Goal: Task Accomplishment & Management: Complete application form

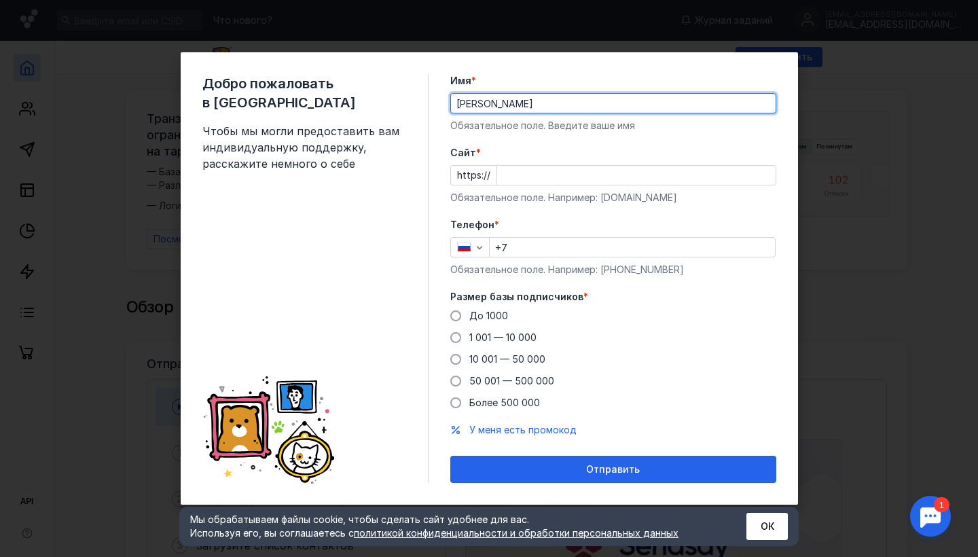
type input "[PERSON_NAME]"
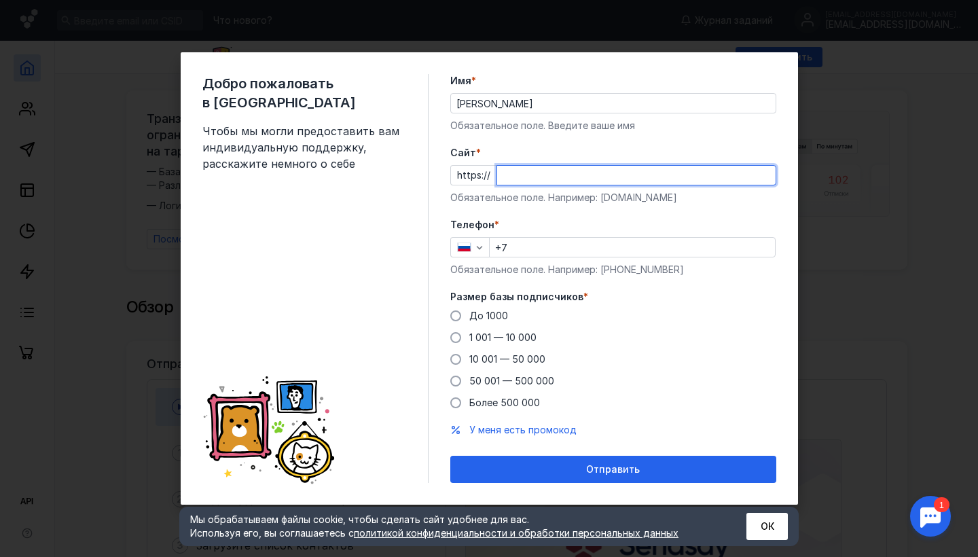
click at [566, 249] on input "+7" at bounding box center [632, 247] width 285 height 19
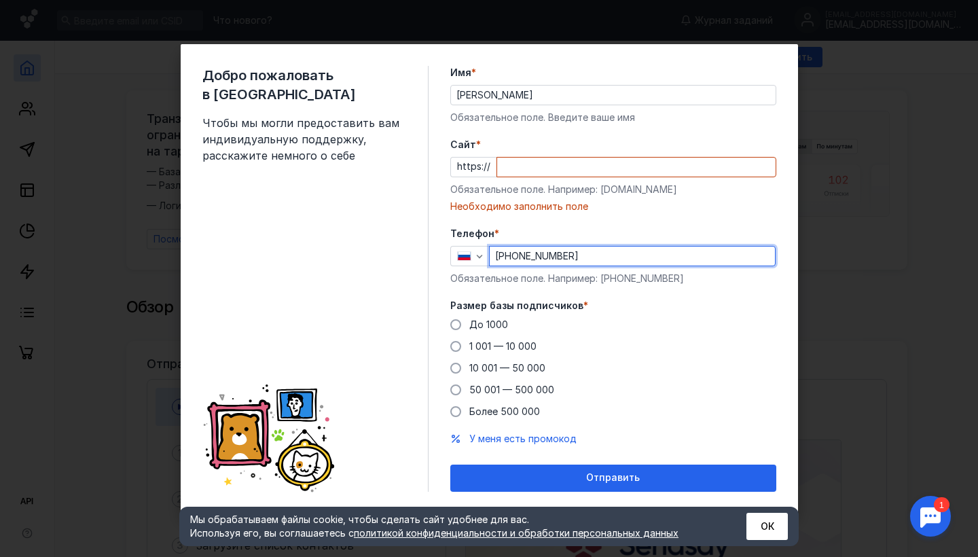
type input "[PHONE_NUMBER]"
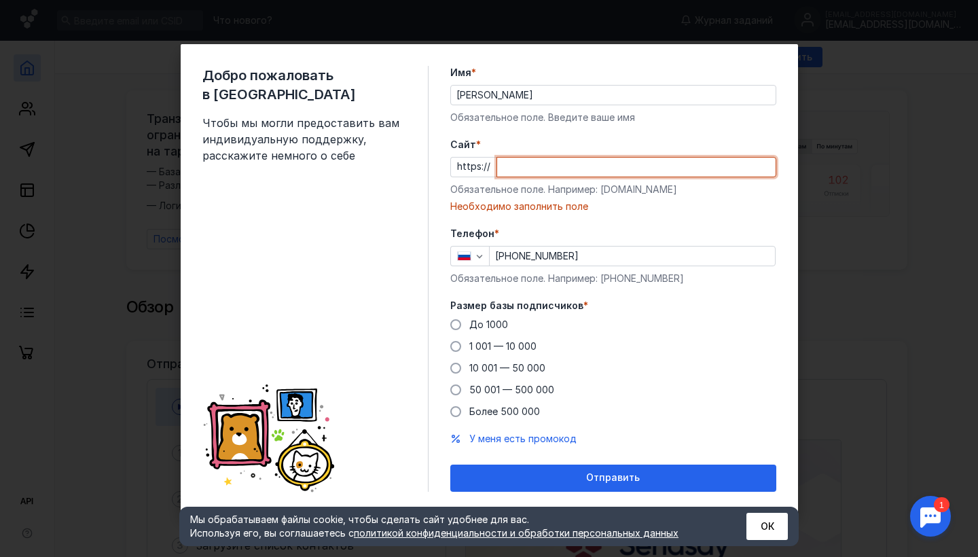
click at [582, 170] on input "Cайт *" at bounding box center [636, 167] width 279 height 19
click at [572, 168] on input "Cайт *" at bounding box center [636, 167] width 279 height 19
paste input "[DOMAIN_NAME][URL]"
type input "[DOMAIN_NAME][URL]"
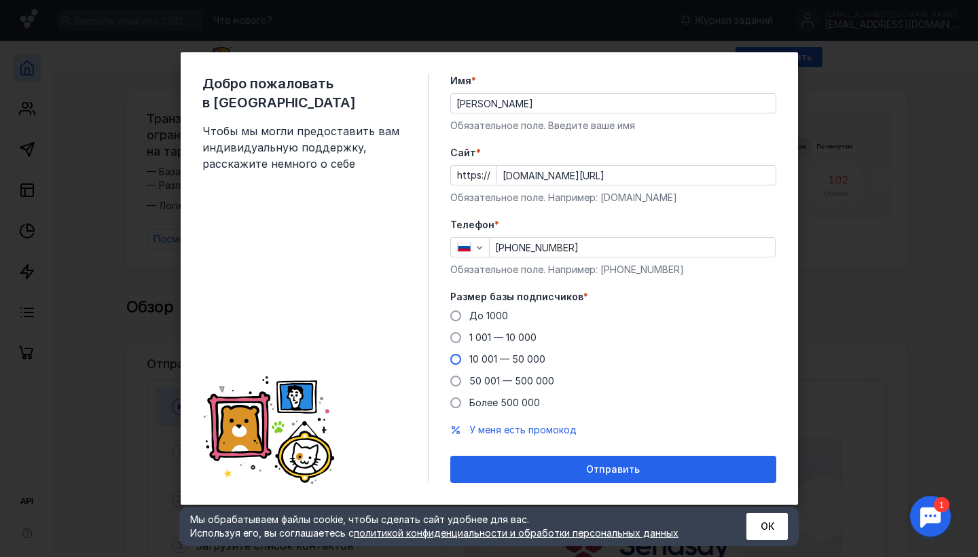
click at [455, 359] on span at bounding box center [455, 359] width 11 height 11
click at [0, 0] on input "10 001 — 50 000" at bounding box center [0, 0] width 0 height 0
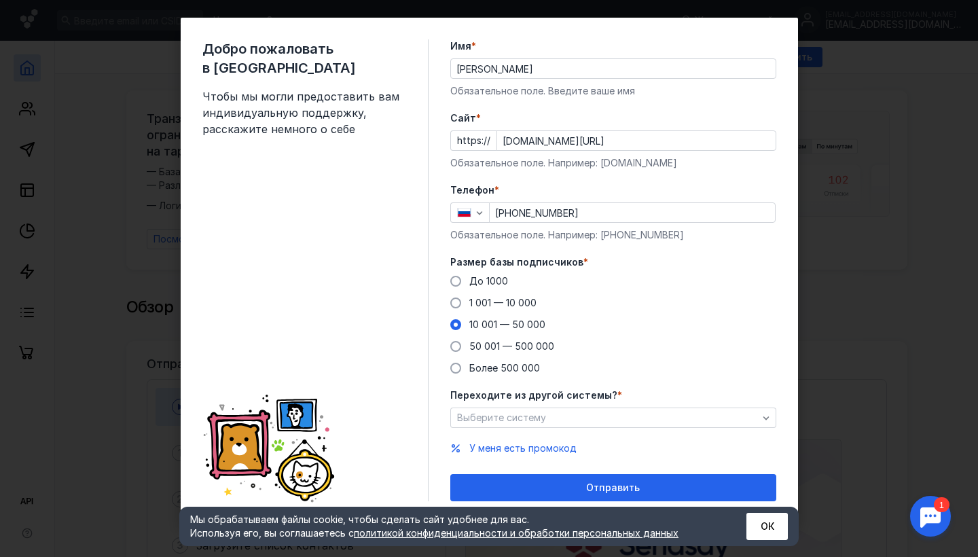
scroll to position [16, 0]
click at [632, 420] on div "Выберите систему" at bounding box center [608, 418] width 308 height 12
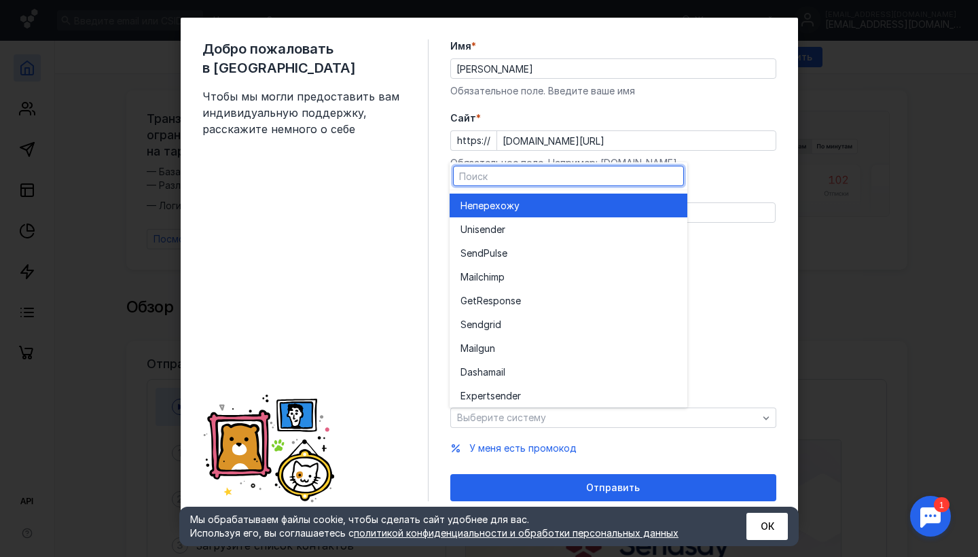
click at [617, 207] on div "Не перехожу" at bounding box center [569, 206] width 216 height 14
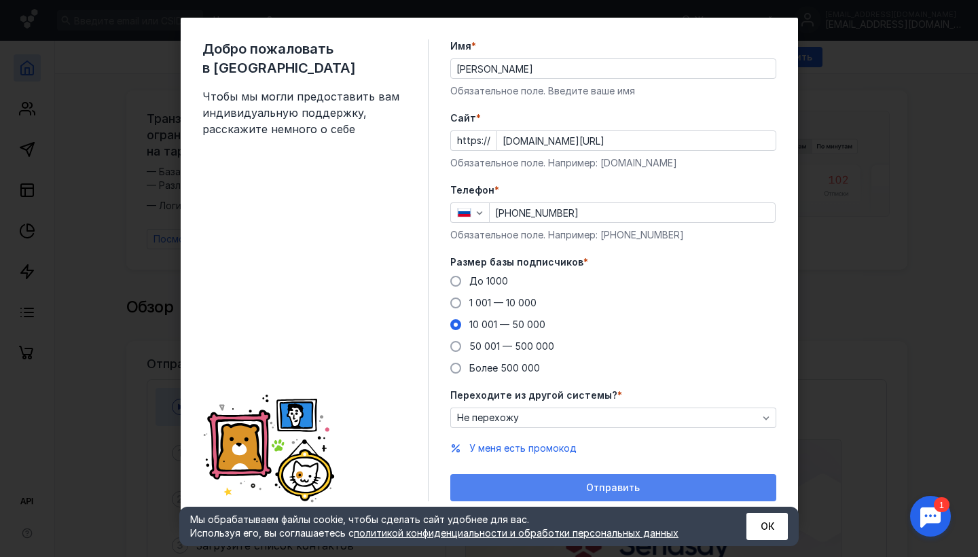
click at [607, 489] on span "Отправить" at bounding box center [613, 488] width 54 height 12
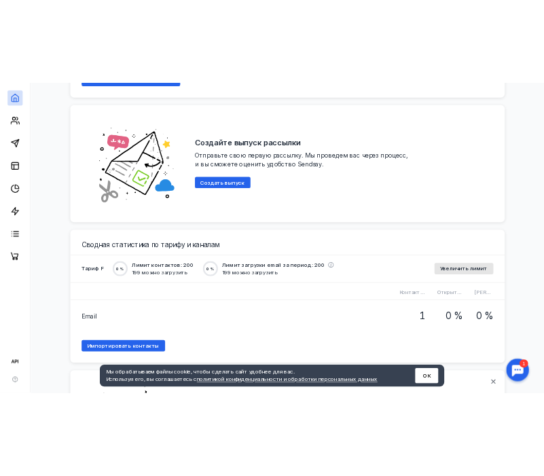
scroll to position [796, 0]
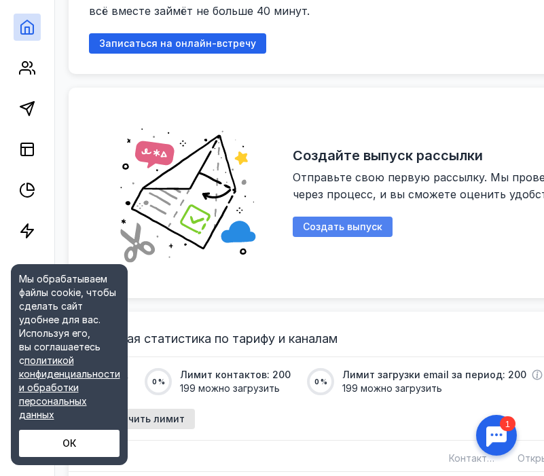
click at [372, 221] on span "Создать выпуск" at bounding box center [342, 227] width 79 height 12
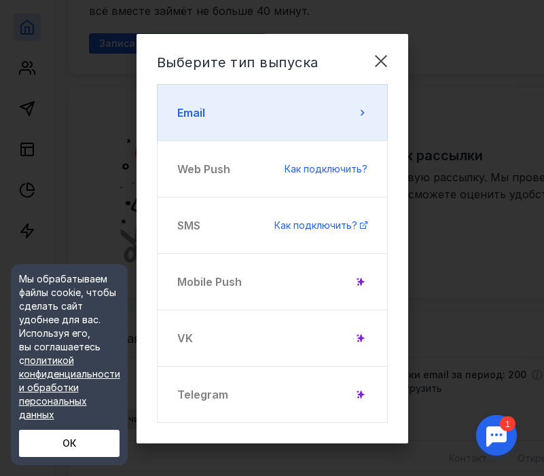
click at [352, 116] on button "Email" at bounding box center [272, 112] width 231 height 57
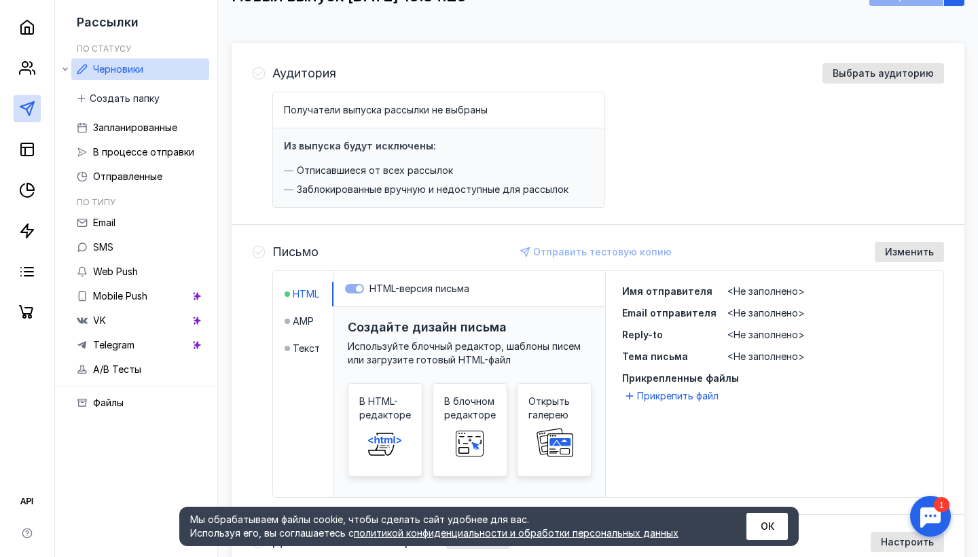
scroll to position [123, 0]
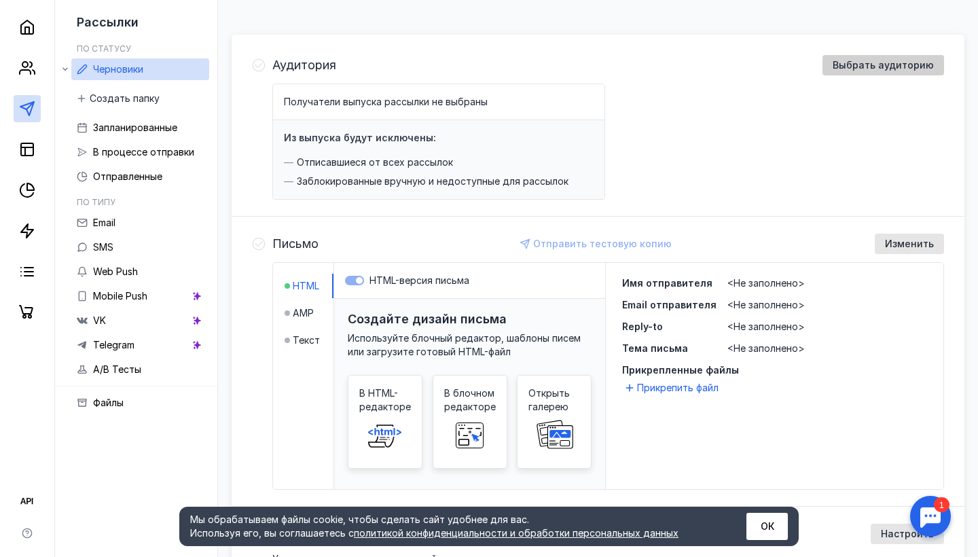
click at [829, 67] on div "Выбрать аудиторию" at bounding box center [884, 65] width 122 height 20
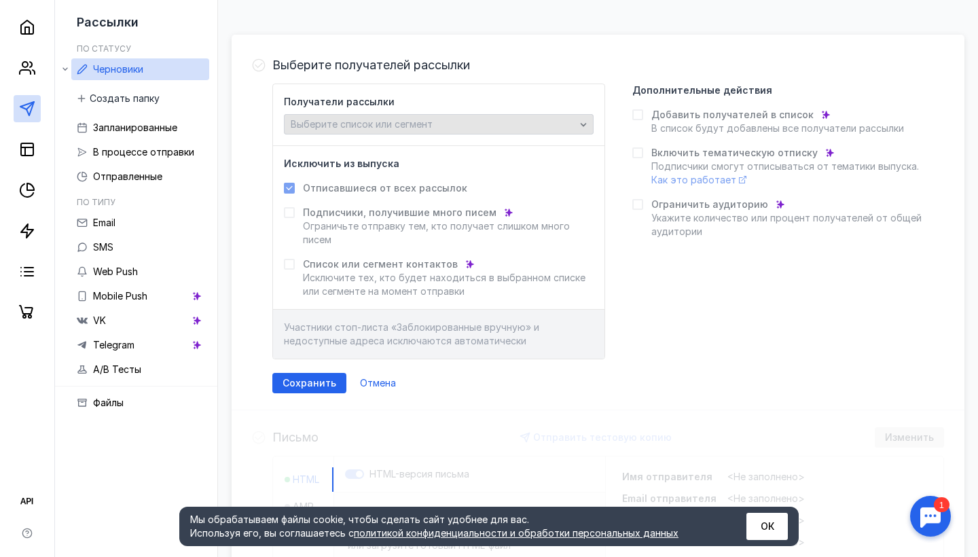
click at [456, 126] on div "Выберите список или сегмент" at bounding box center [432, 125] width 291 height 12
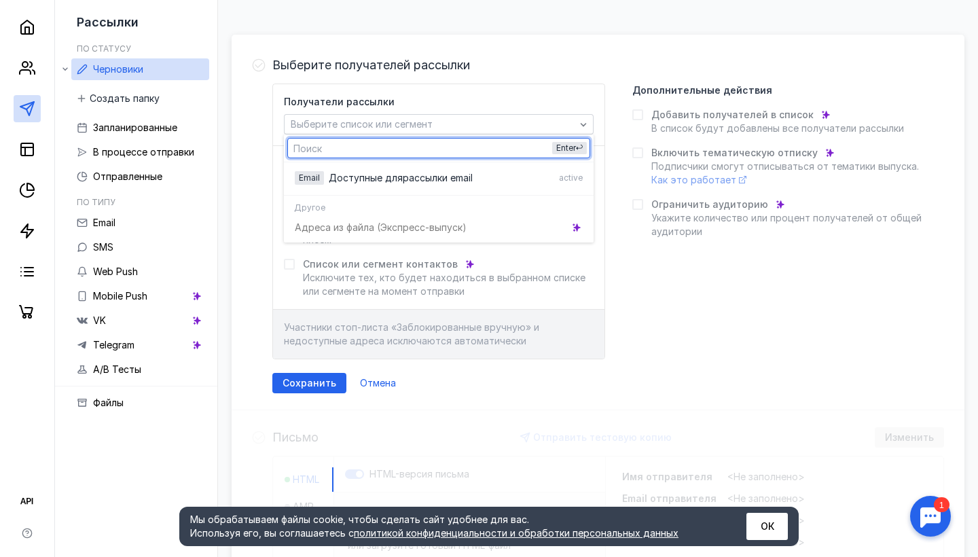
click at [637, 292] on div "Получатели рассылки Выберите список или сегмент Исключить из выпуска Отписавшие…" at bounding box center [608, 222] width 672 height 276
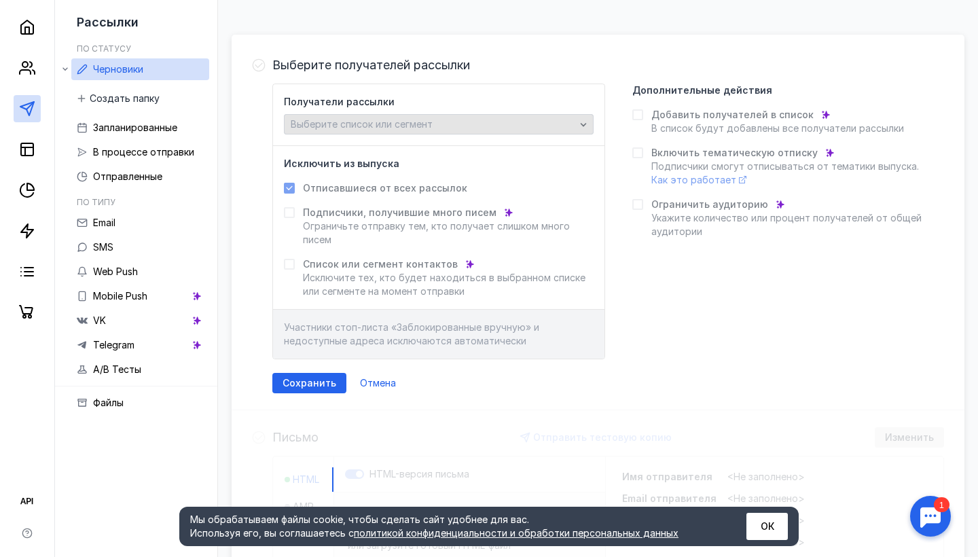
click at [423, 126] on span "Выберите список или сегмент" at bounding box center [362, 124] width 142 height 12
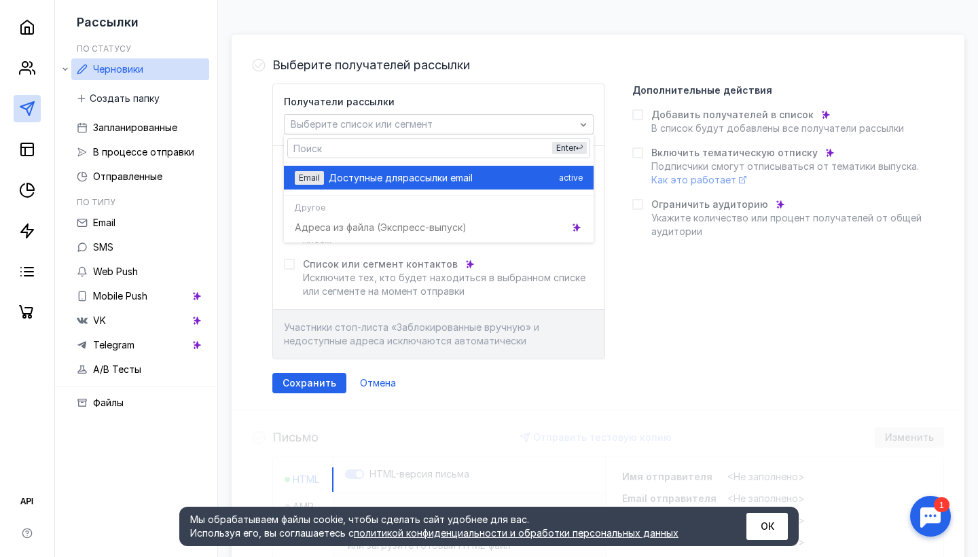
click at [419, 177] on span "рассылки email" at bounding box center [438, 178] width 70 height 14
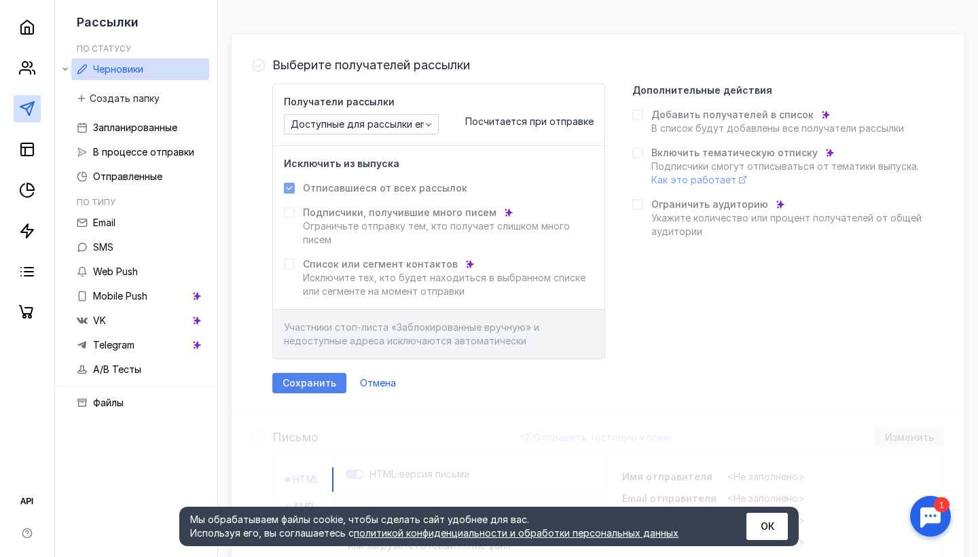
click at [318, 385] on span "Сохранить" at bounding box center [310, 384] width 54 height 12
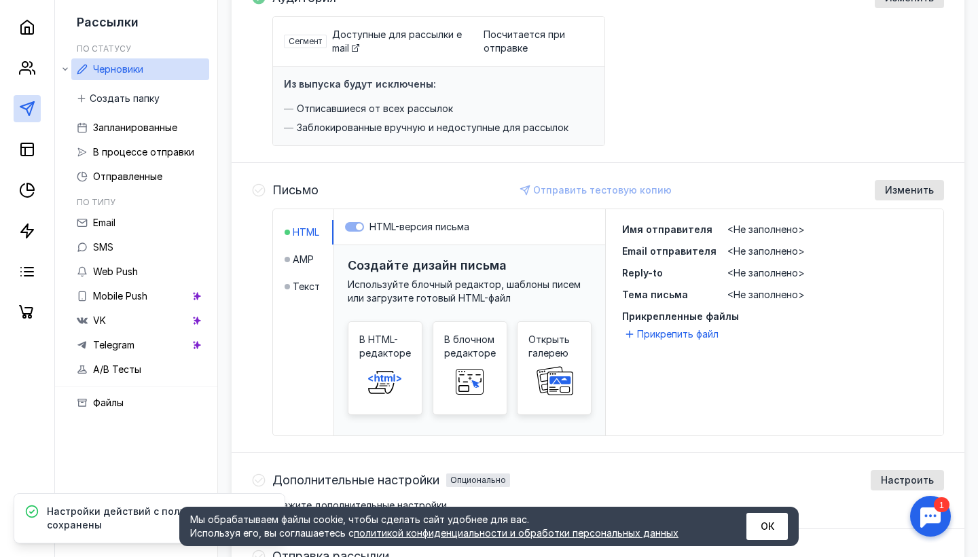
scroll to position [236, 0]
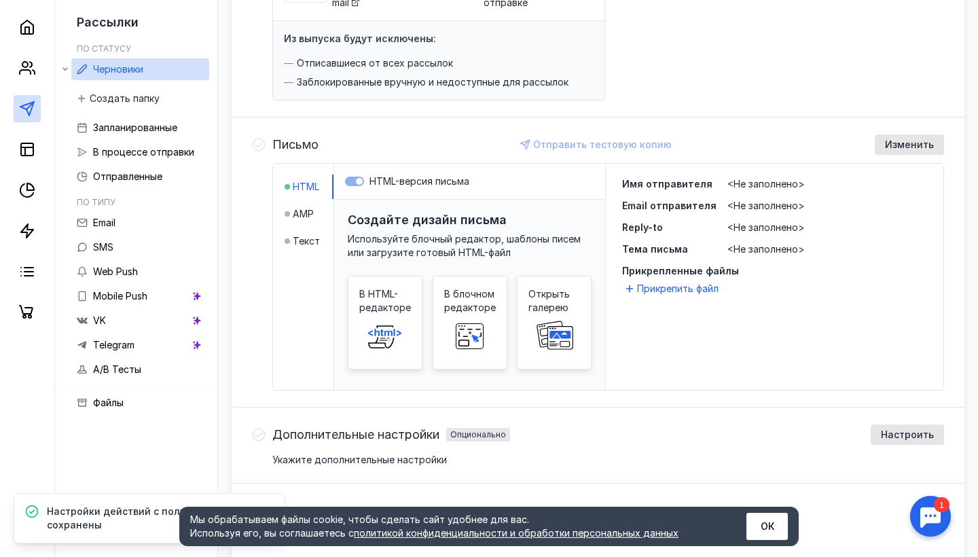
click at [291, 221] on li "AMP" at bounding box center [309, 214] width 49 height 24
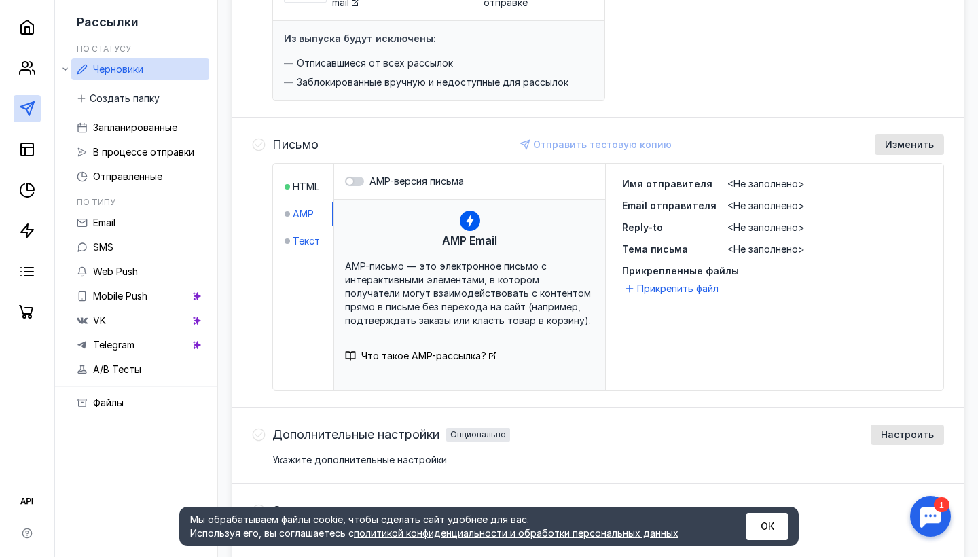
click at [289, 239] on div at bounding box center [287, 240] width 5 height 5
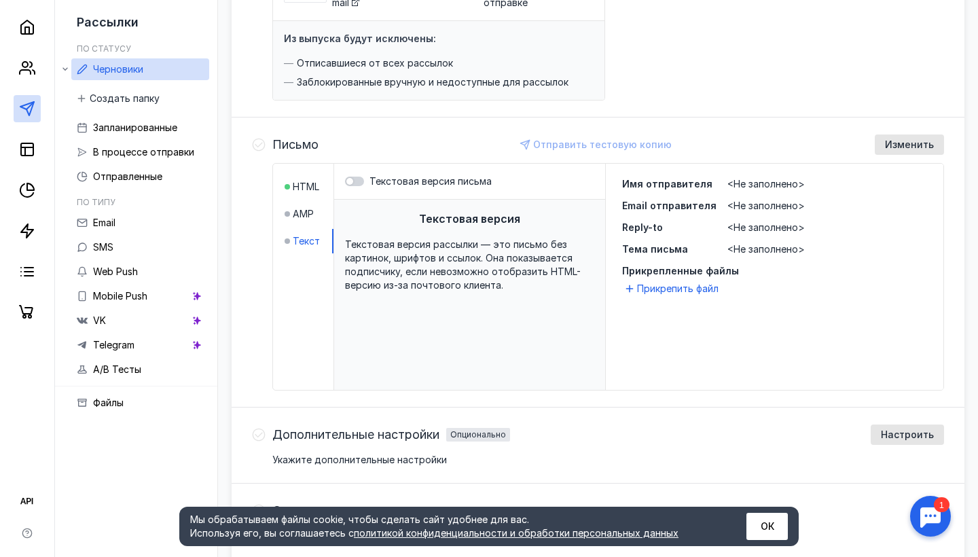
click at [457, 276] on span "Текстовая версия рассылки — это письмо без картинок, шрифтов и ссылок. Она пока…" at bounding box center [463, 264] width 236 height 52
drag, startPoint x: 522, startPoint y: 289, endPoint x: 478, endPoint y: 272, distance: 47.7
click at [478, 272] on div "Текстовая версия рассылки — это письмо без картинок, шрифтов и ссылок. Она пока…" at bounding box center [469, 265] width 249 height 54
click at [297, 211] on span "AMP" at bounding box center [303, 214] width 21 height 14
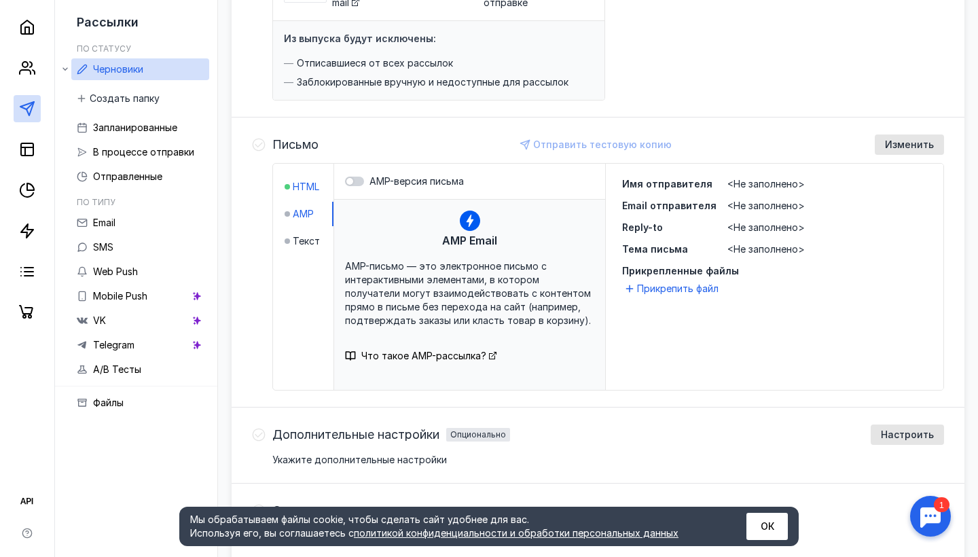
click at [302, 184] on span "HTML" at bounding box center [306, 187] width 26 height 14
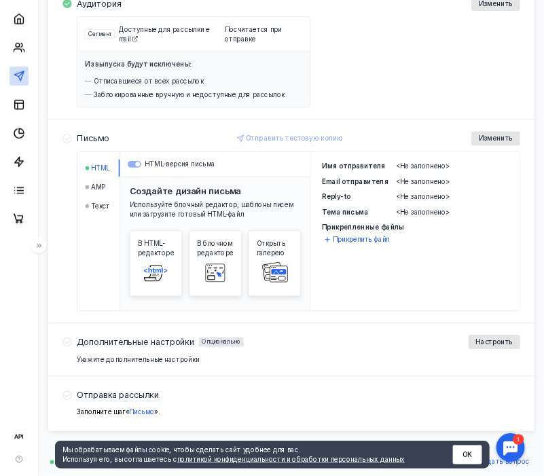
scroll to position [236, 0]
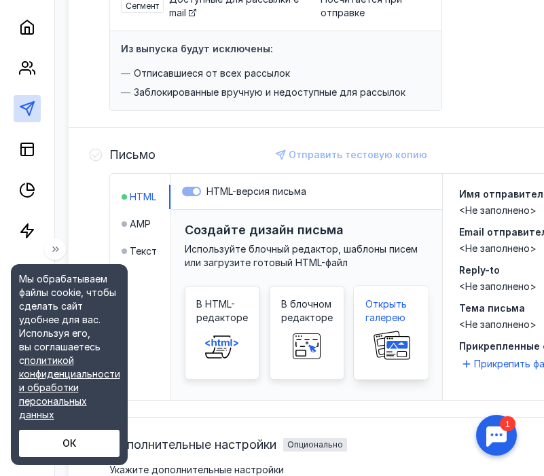
click at [399, 301] on span "Открыть галерею" at bounding box center [391, 311] width 52 height 27
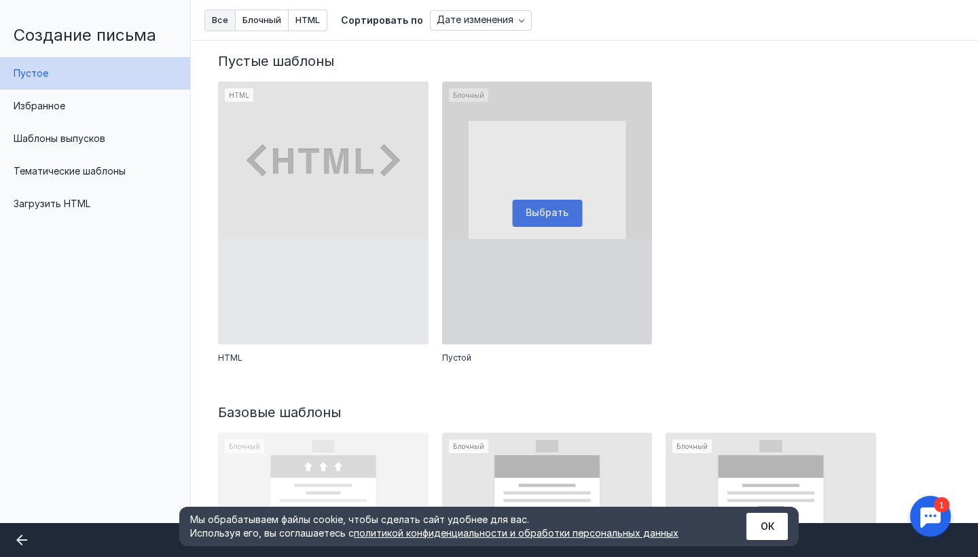
scroll to position [-1, 0]
click at [620, 308] on div at bounding box center [547, 213] width 211 height 263
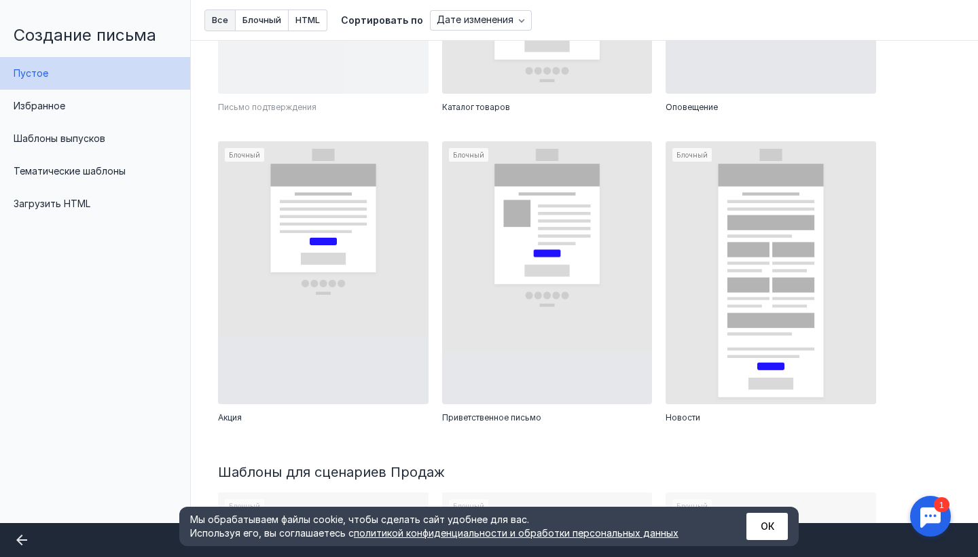
scroll to position [579, 0]
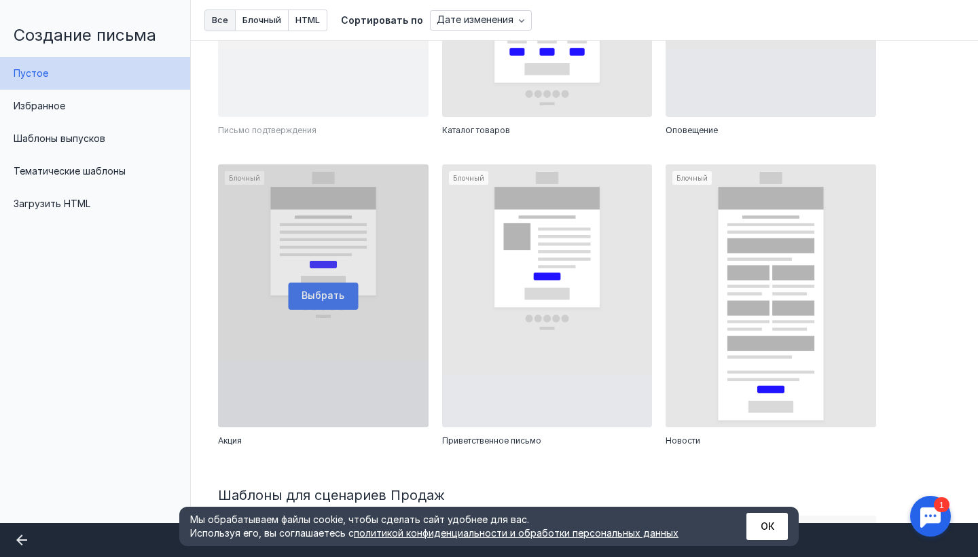
click at [389, 332] on div at bounding box center [323, 295] width 211 height 263
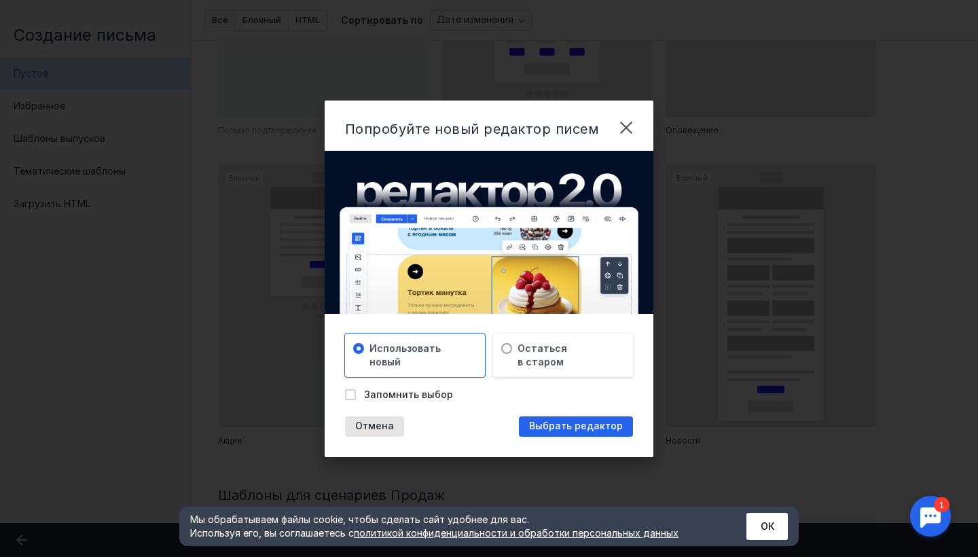
click at [622, 147] on div "Попробуйте новый редактор писем [PERSON_NAME] новый Остаться в старом Запомнить…" at bounding box center [489, 279] width 329 height 357
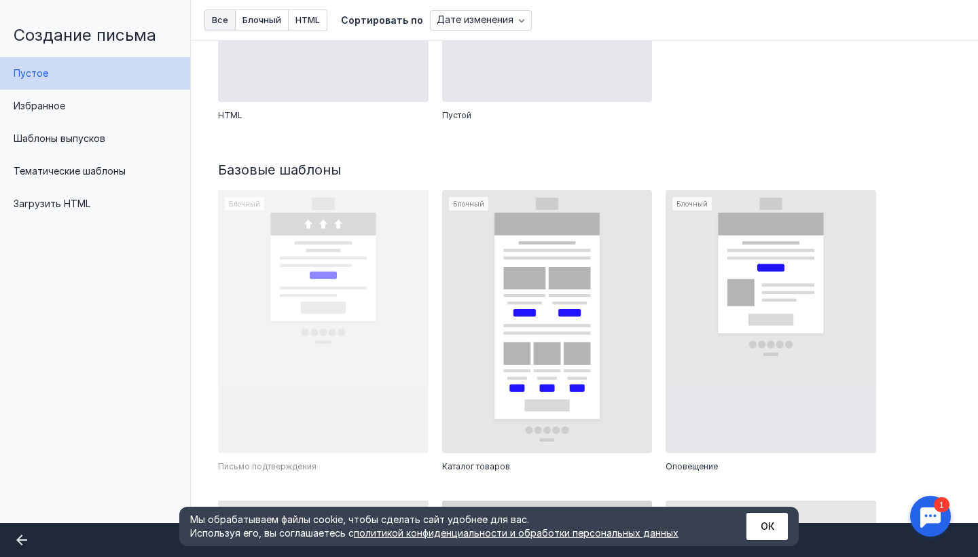
scroll to position [240, 0]
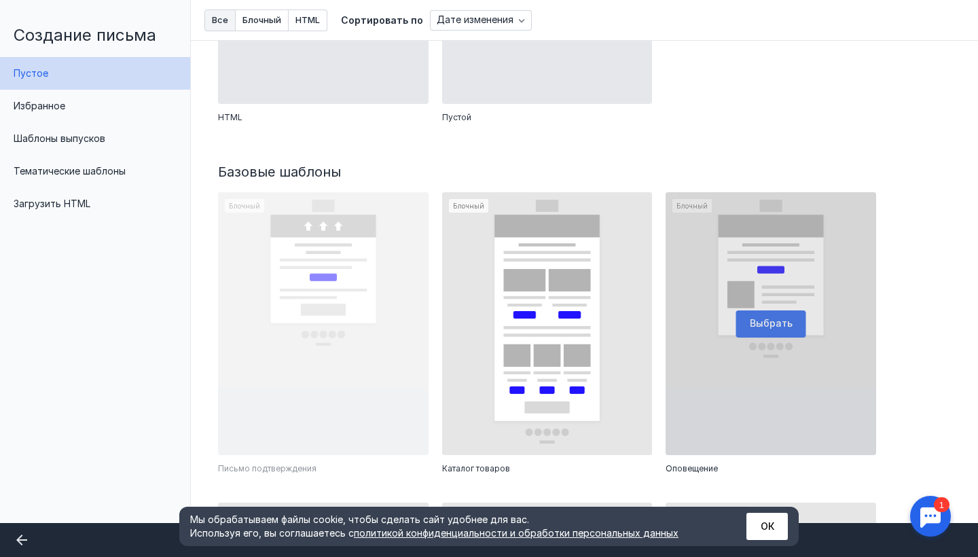
click at [748, 328] on div at bounding box center [771, 323] width 211 height 263
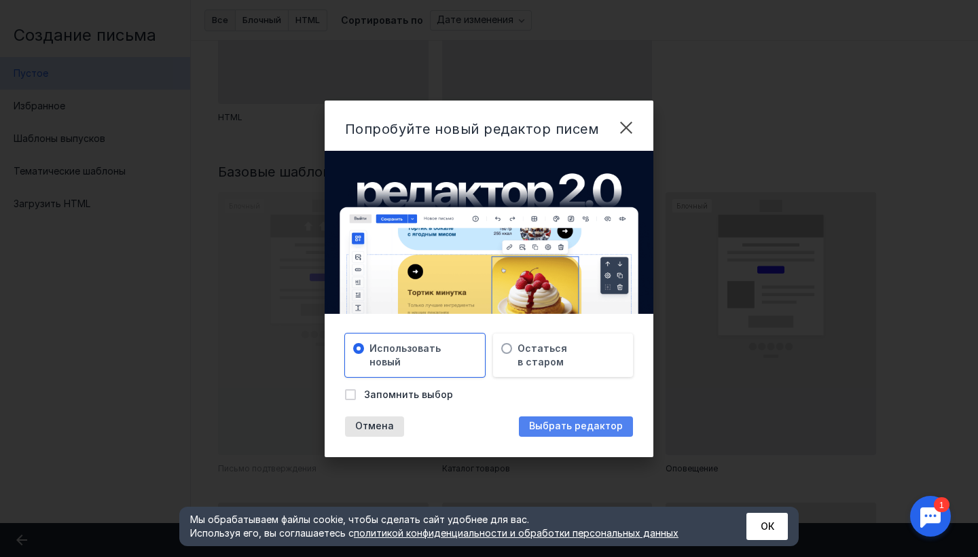
click at [574, 427] on span "Выбрать редактор" at bounding box center [576, 426] width 94 height 12
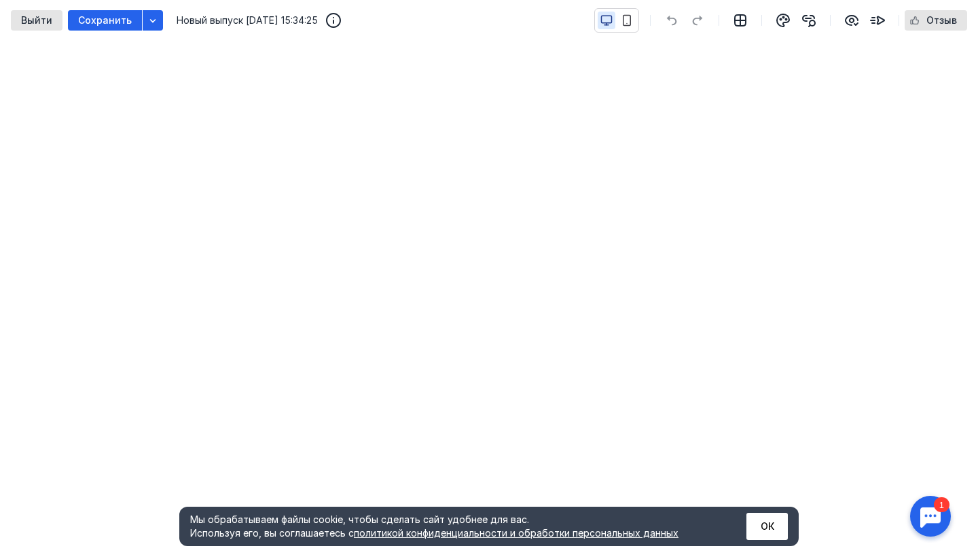
scroll to position [300, 0]
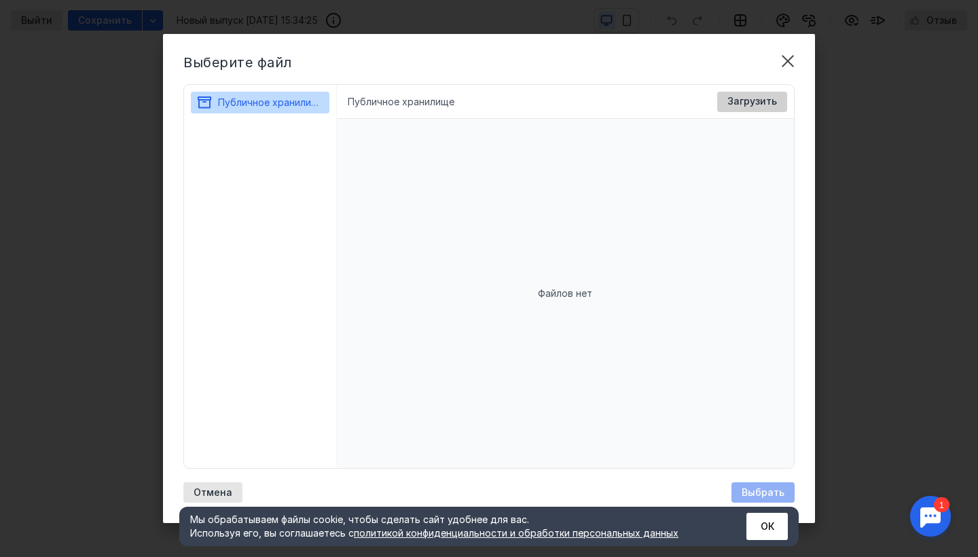
click at [752, 103] on span "Загрузить" at bounding box center [753, 102] width 50 height 12
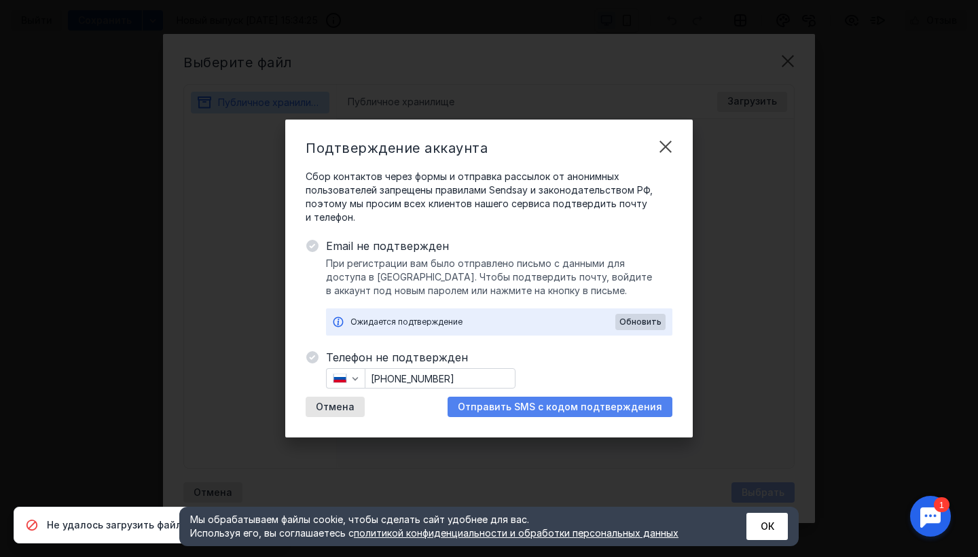
click at [573, 408] on span "Отправить SMS с кодом подтверждения" at bounding box center [560, 407] width 204 height 12
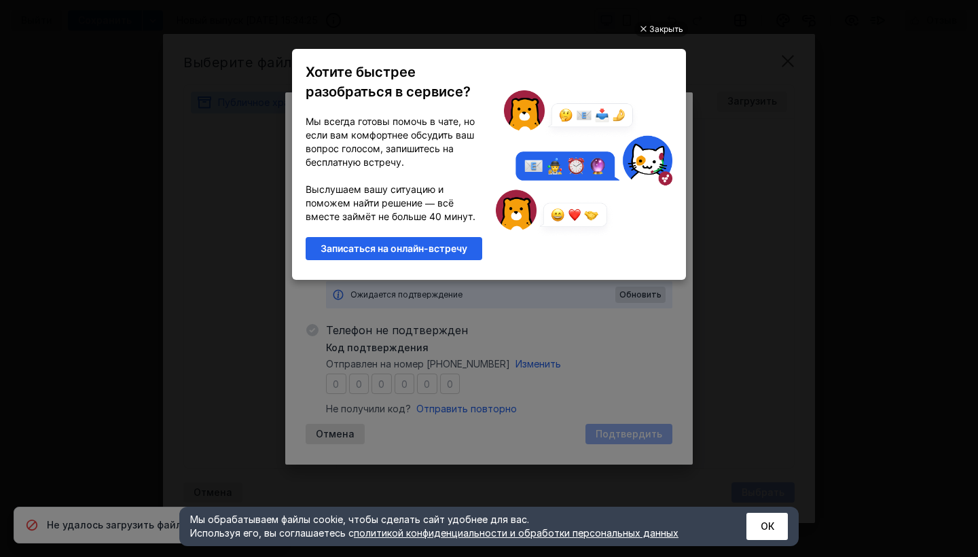
scroll to position [0, 0]
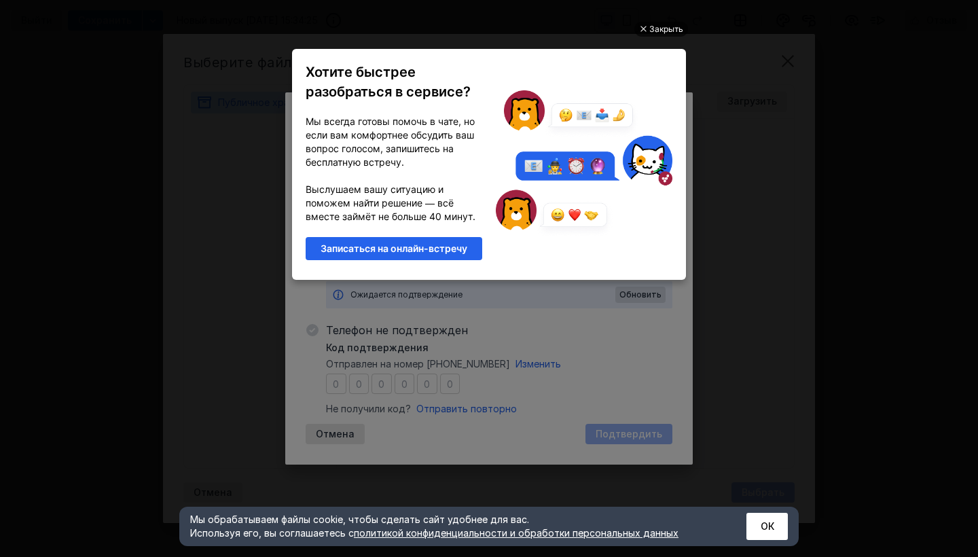
click at [653, 30] on div "Закрыть" at bounding box center [666, 29] width 34 height 15
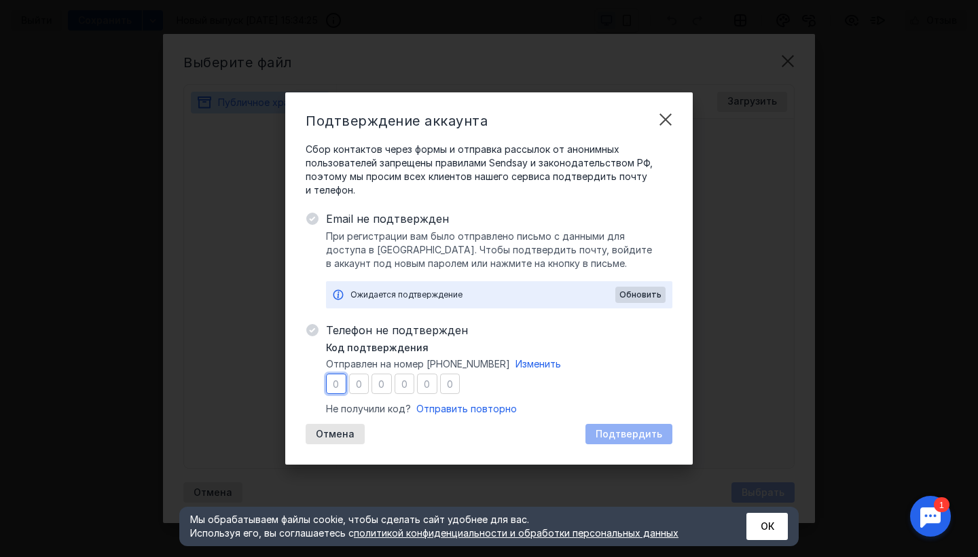
click at [336, 386] on input "number" at bounding box center [336, 384] width 20 height 20
type input "7"
type input "6"
type input "2"
type input "0"
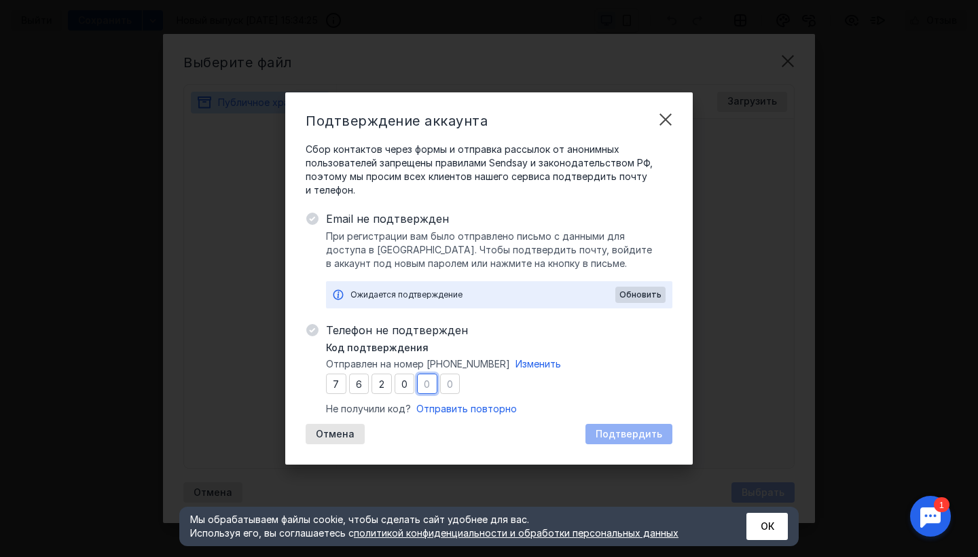
type input "3"
type input "0"
click at [609, 438] on span "Подтвердить" at bounding box center [629, 435] width 67 height 12
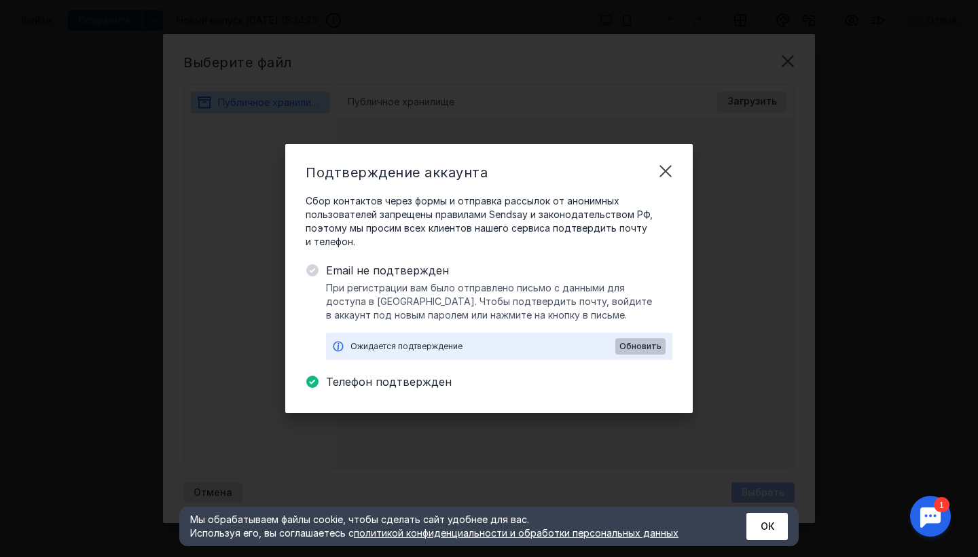
click at [637, 346] on span "Обновить" at bounding box center [641, 347] width 42 height 10
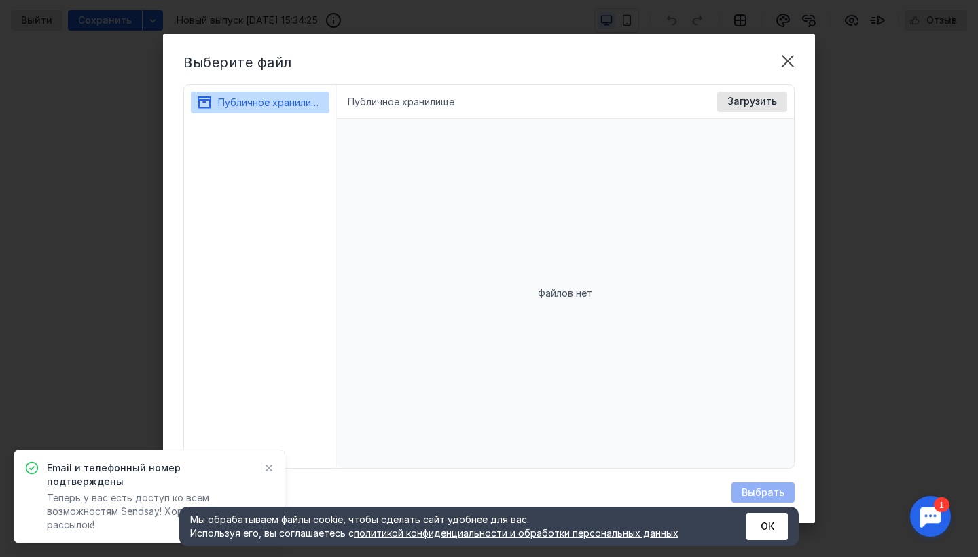
click at [609, 160] on div "Файлов нет" at bounding box center [566, 293] width 458 height 349
click at [747, 101] on span "Загрузить" at bounding box center [753, 102] width 50 height 12
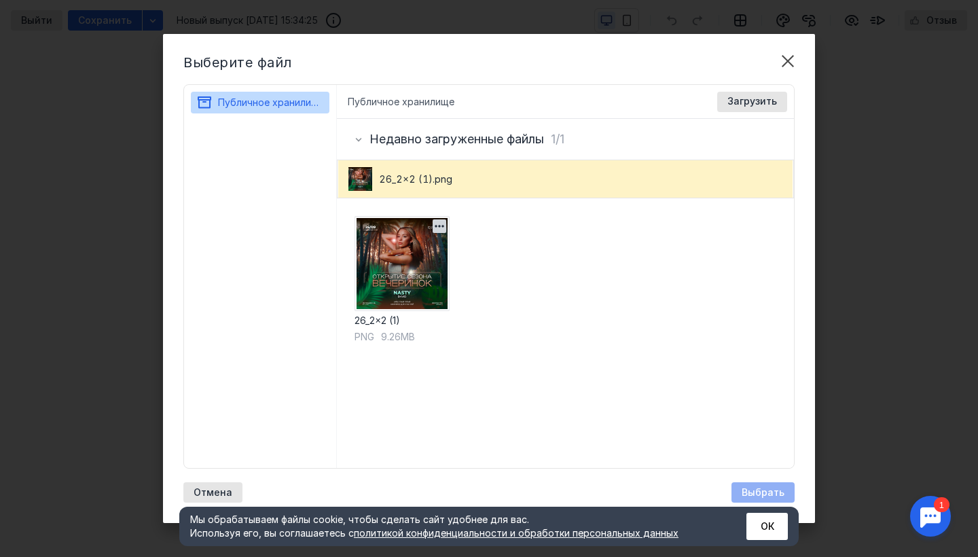
click at [428, 280] on img at bounding box center [402, 263] width 95 height 95
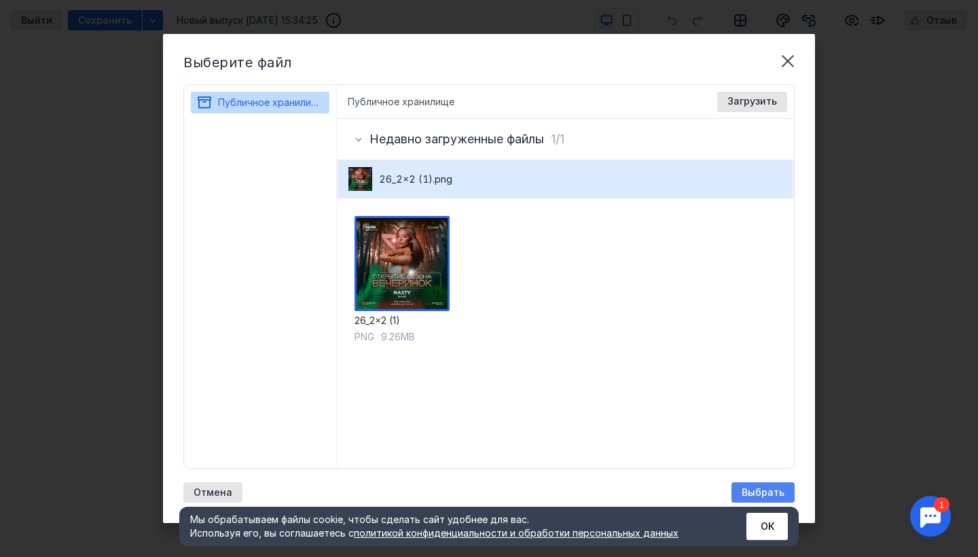
click at [770, 490] on span "Выбрать" at bounding box center [763, 493] width 43 height 12
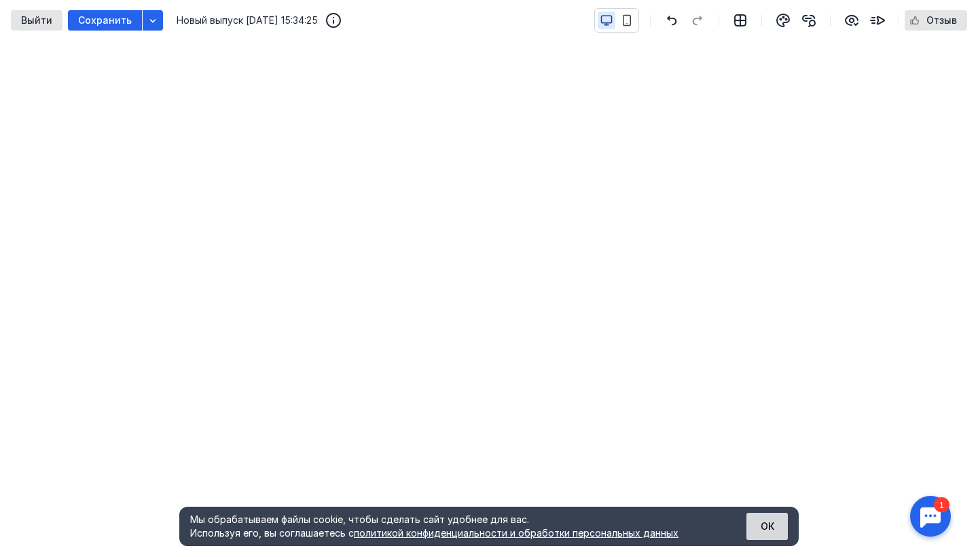
click at [776, 533] on button "ОК" at bounding box center [767, 526] width 41 height 27
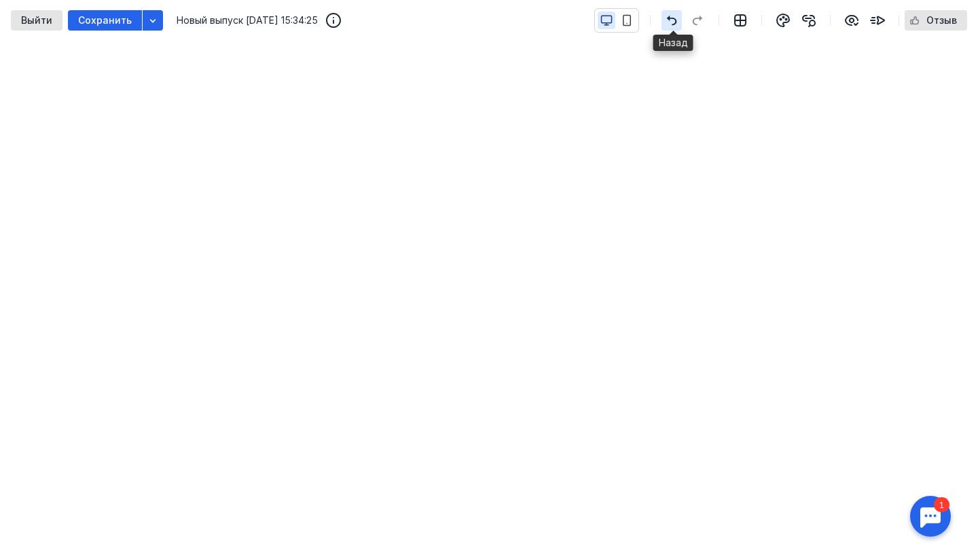
click at [675, 29] on div "button" at bounding box center [672, 20] width 20 height 20
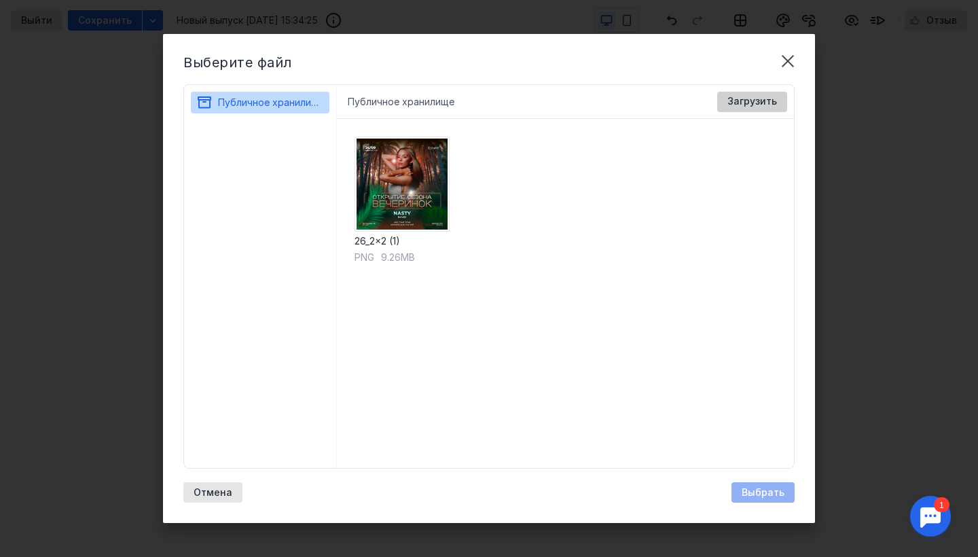
click at [743, 102] on span "Загрузить" at bounding box center [753, 102] width 50 height 12
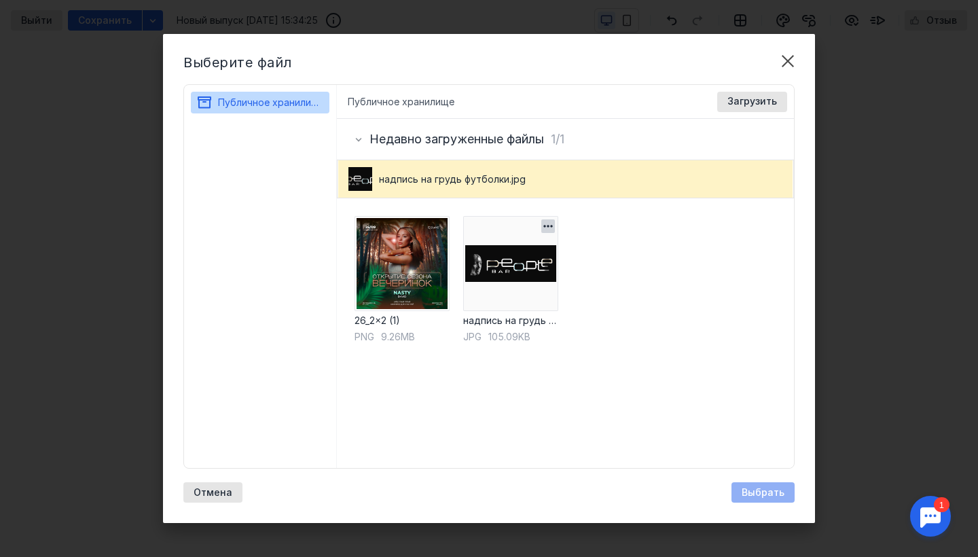
click at [505, 223] on img at bounding box center [510, 263] width 95 height 95
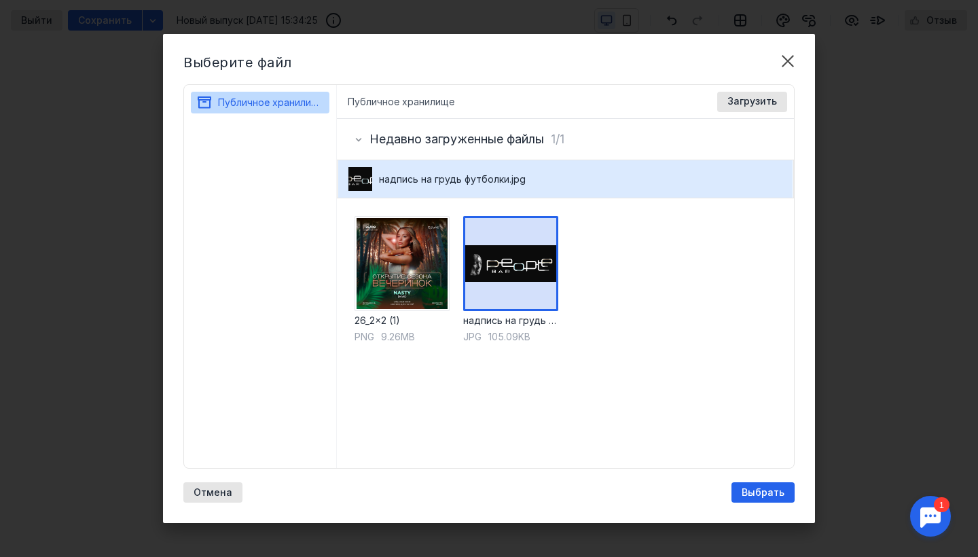
click at [765, 482] on div "Выберите файл Публичное хранилище Публичное хранилище Доступные форматы: Размер…" at bounding box center [489, 278] width 652 height 489
click at [765, 482] on div "Выбрать" at bounding box center [763, 492] width 63 height 20
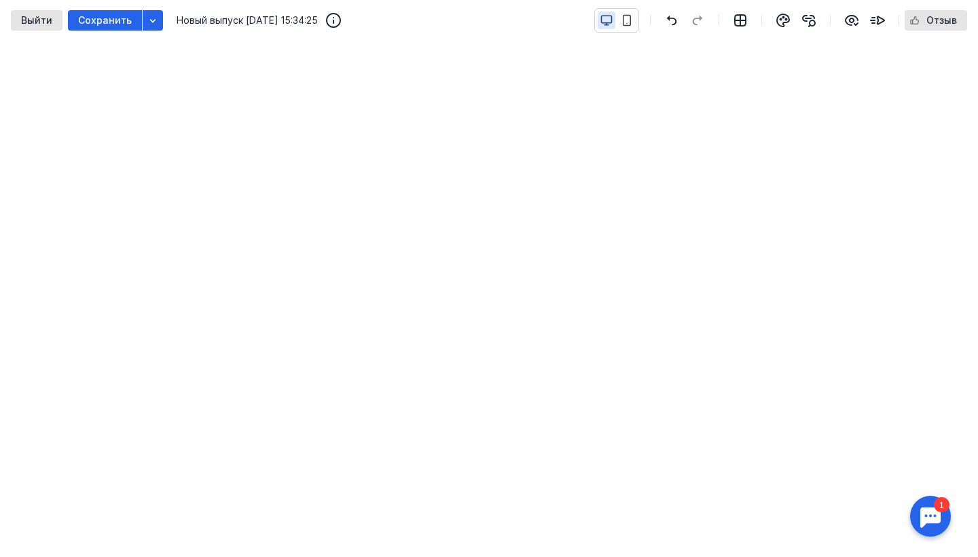
scroll to position [346, 0]
click at [147, 22] on icon "button" at bounding box center [152, 20] width 11 height 11
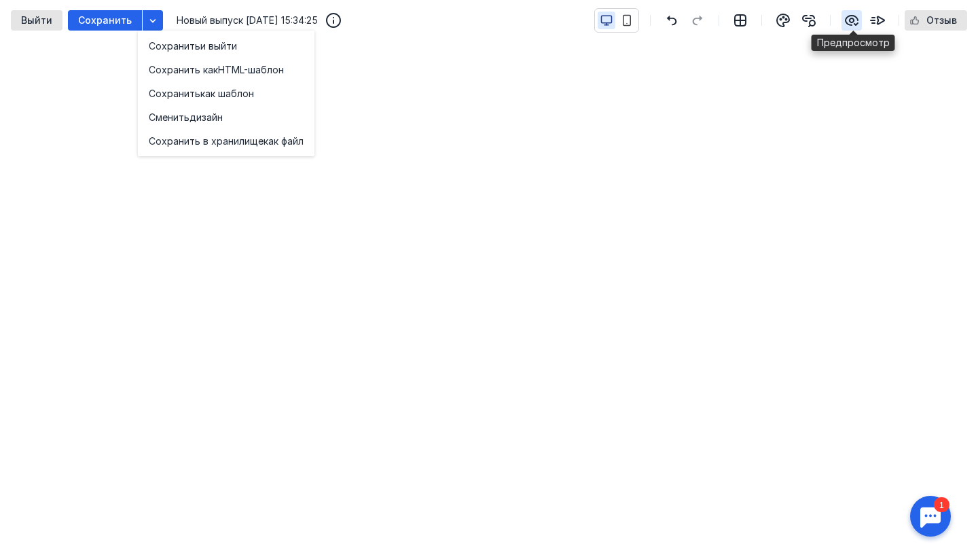
click at [853, 22] on icon "button" at bounding box center [852, 21] width 12 height 10
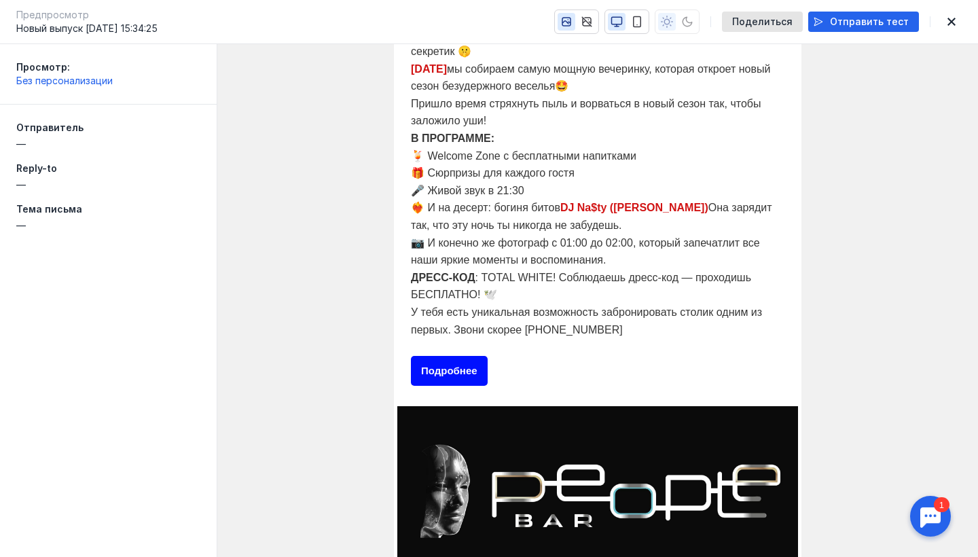
scroll to position [601, 0]
click at [465, 365] on span "Подробнее" at bounding box center [449, 371] width 56 height 12
click at [647, 488] on img at bounding box center [597, 487] width 401 height 160
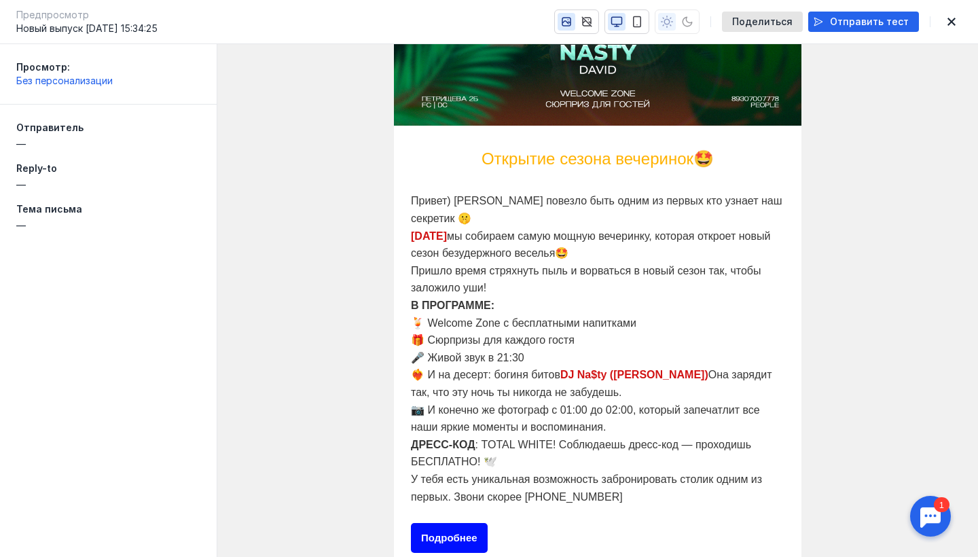
scroll to position [361, 0]
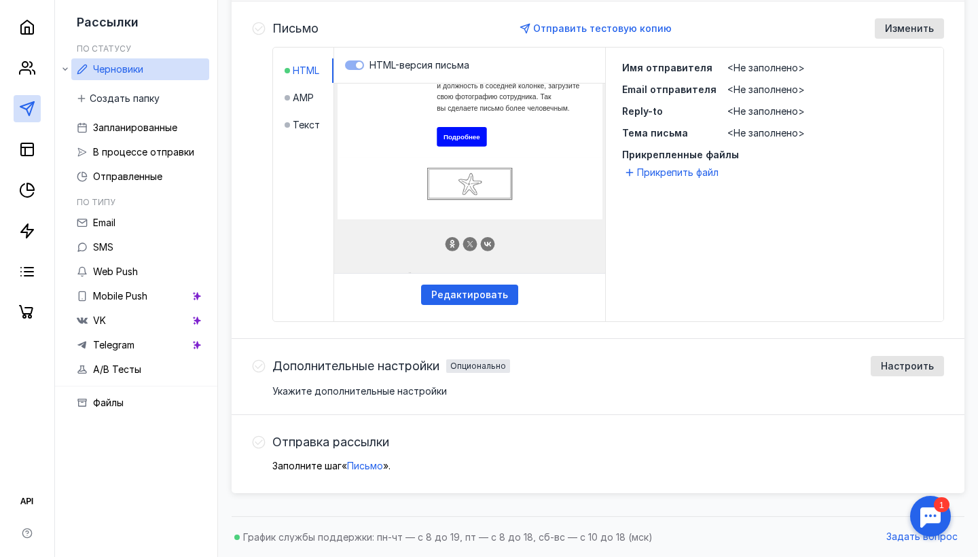
scroll to position [330, 0]
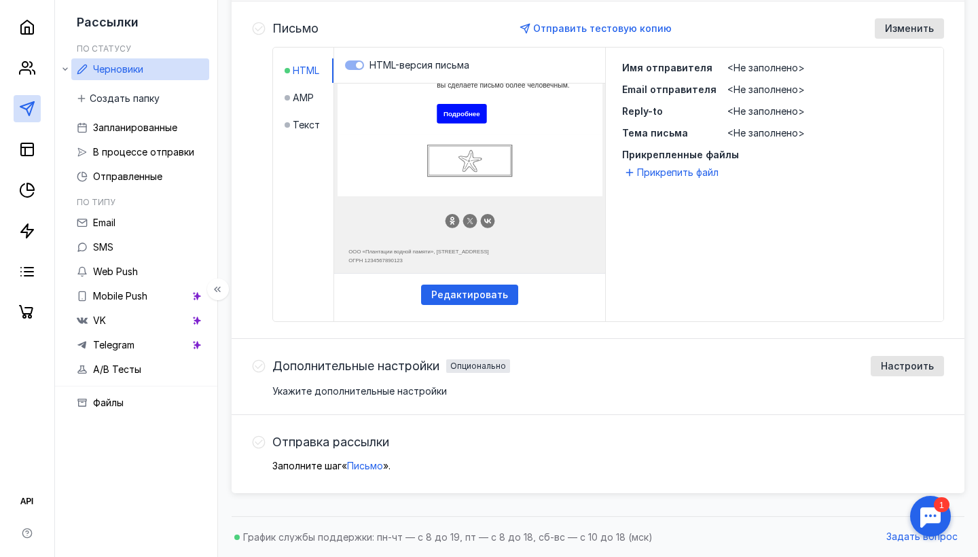
click at [142, 69] on span "Черновики" at bounding box center [118, 69] width 50 height 12
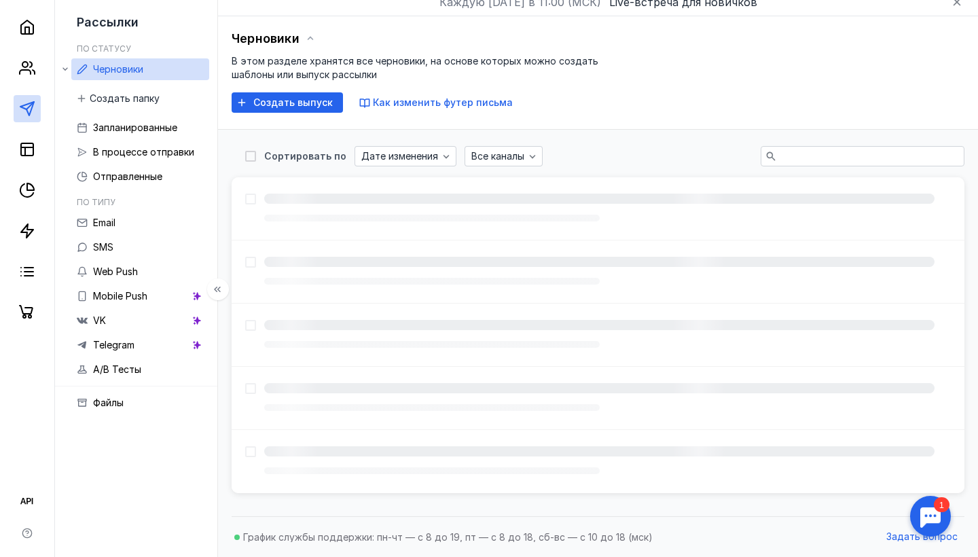
scroll to position [9, 0]
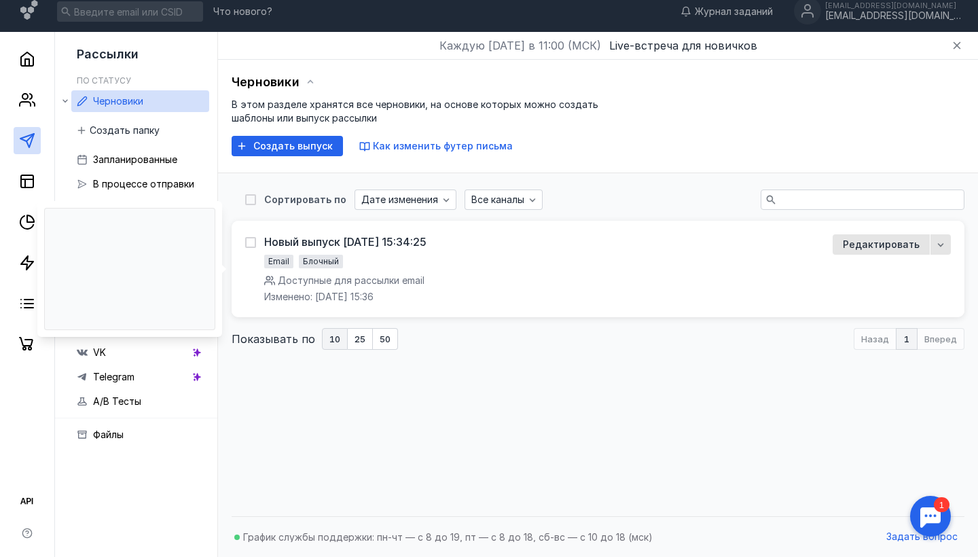
click at [480, 256] on div "Новый выпуск [DATE] 15:34:25 Email Блочный Доступные для рассылки email Изменен…" at bounding box center [530, 268] width 571 height 69
click at [490, 316] on div "Новый выпуск [DATE] 15:34:25 Email Блочный Доступные для рассылки email Изменен…" at bounding box center [598, 269] width 733 height 96
click at [490, 298] on div "Новый выпуск [DATE] 15:34:25 Email Блочный Доступные для рассылки email Изменен…" at bounding box center [530, 268] width 571 height 69
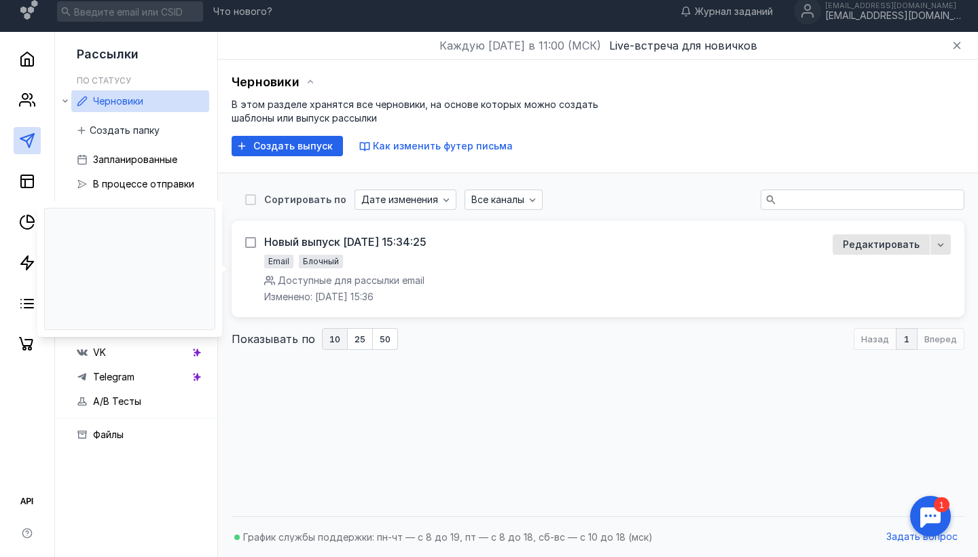
click at [251, 241] on icon at bounding box center [251, 243] width 10 height 10
click at [251, 241] on input "checkbox" at bounding box center [249, 240] width 9 height 9
click at [251, 241] on icon at bounding box center [251, 244] width 10 height 10
click at [251, 241] on input "checkbox" at bounding box center [249, 241] width 9 height 9
checkbox input "false"
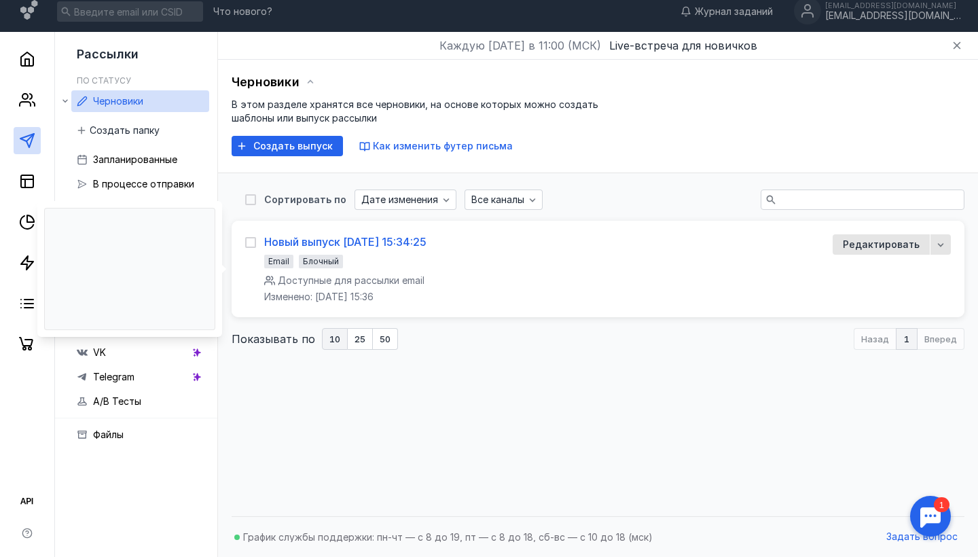
click at [295, 242] on div "Новый выпуск [DATE] 15:34:25" at bounding box center [345, 242] width 162 height 14
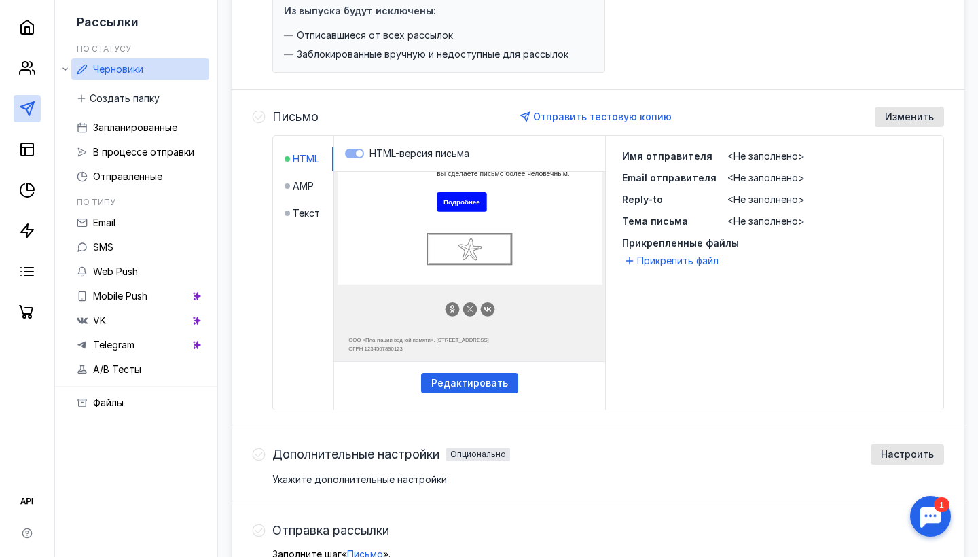
scroll to position [254, 0]
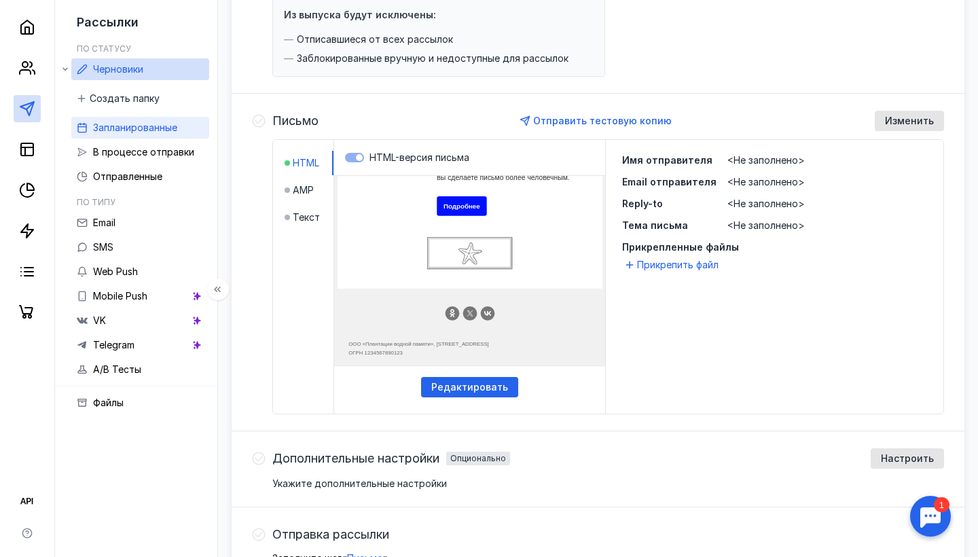
click at [165, 122] on span "Запланированные" at bounding box center [135, 128] width 84 height 12
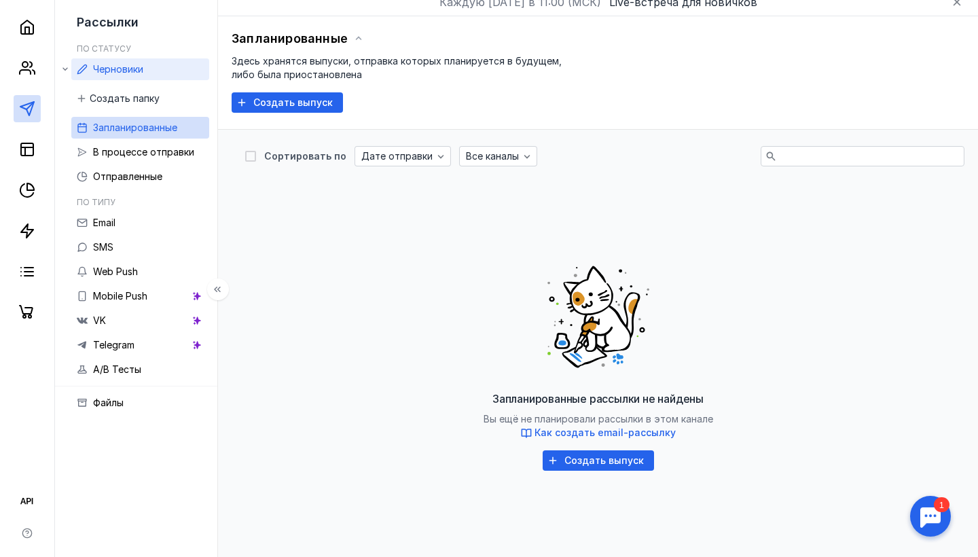
click at [164, 73] on link "Черновики" at bounding box center [140, 69] width 138 height 22
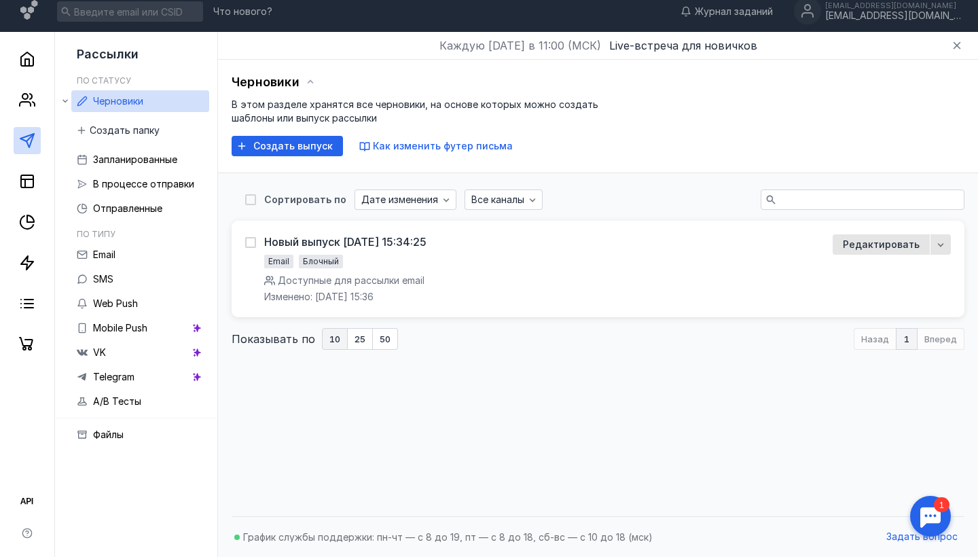
click at [549, 50] on span "Каждую [DATE] в 11:00 (МСК)" at bounding box center [521, 45] width 162 height 16
click at [165, 163] on span "Запланированные" at bounding box center [135, 160] width 84 height 12
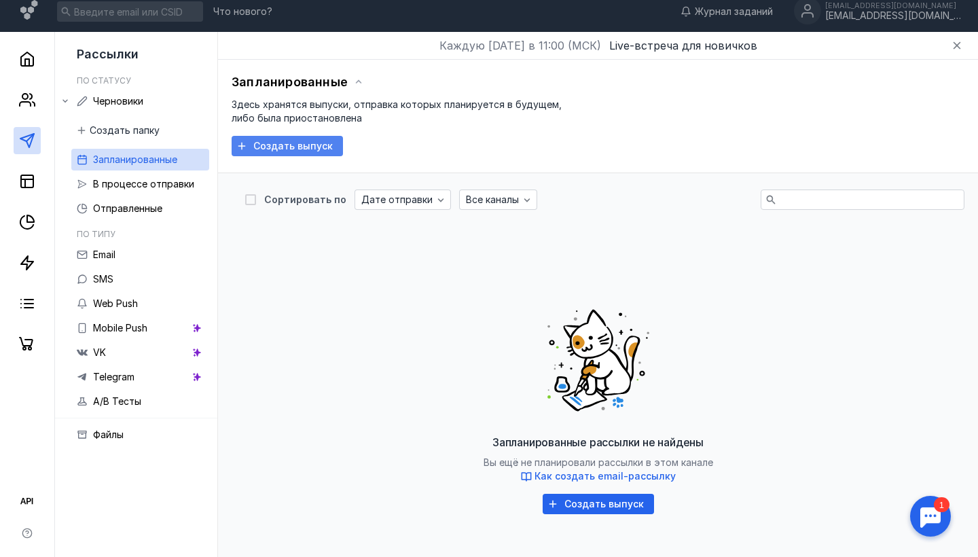
click at [316, 149] on span "Создать выпуск" at bounding box center [292, 147] width 79 height 12
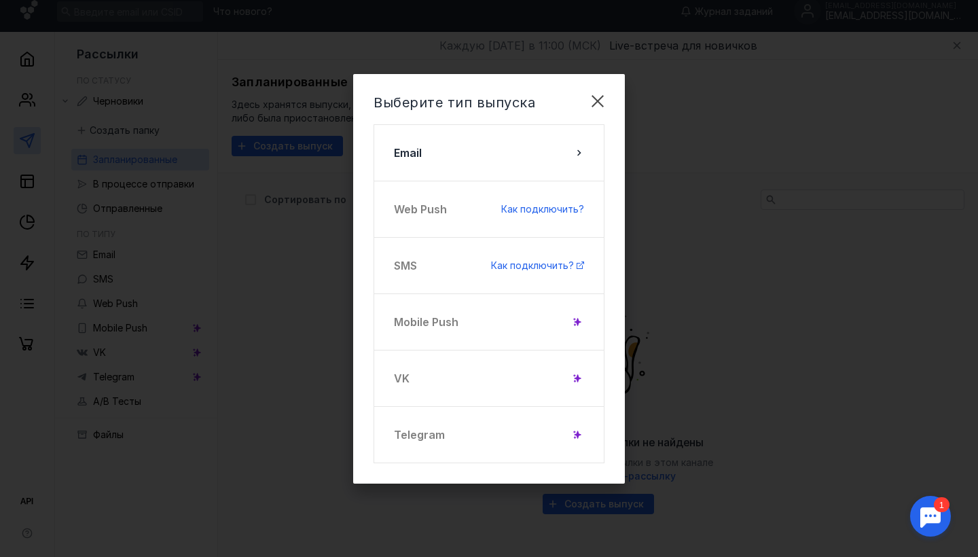
click at [545, 384] on div "VK" at bounding box center [489, 378] width 231 height 57
click at [545, 383] on div "VK" at bounding box center [489, 378] width 231 height 57
